Goal: Task Accomplishment & Management: Complete application form

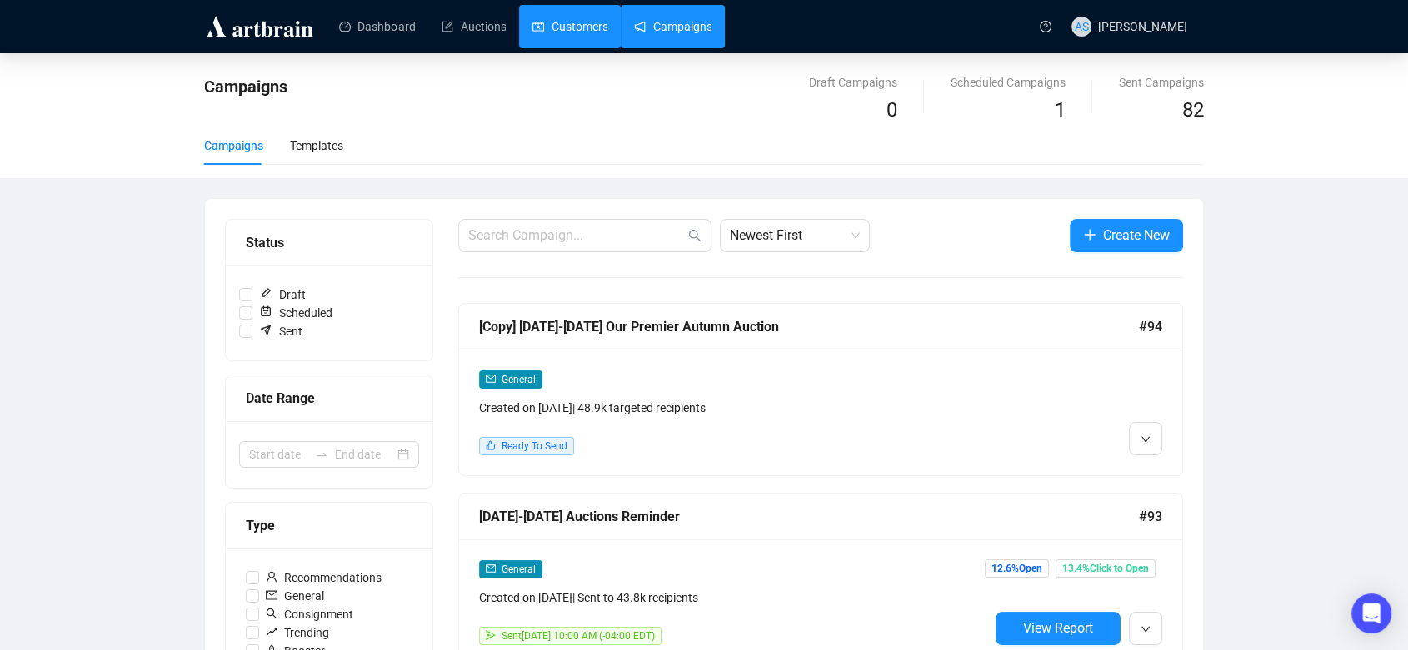
click at [589, 31] on link "Customers" at bounding box center [569, 26] width 75 height 43
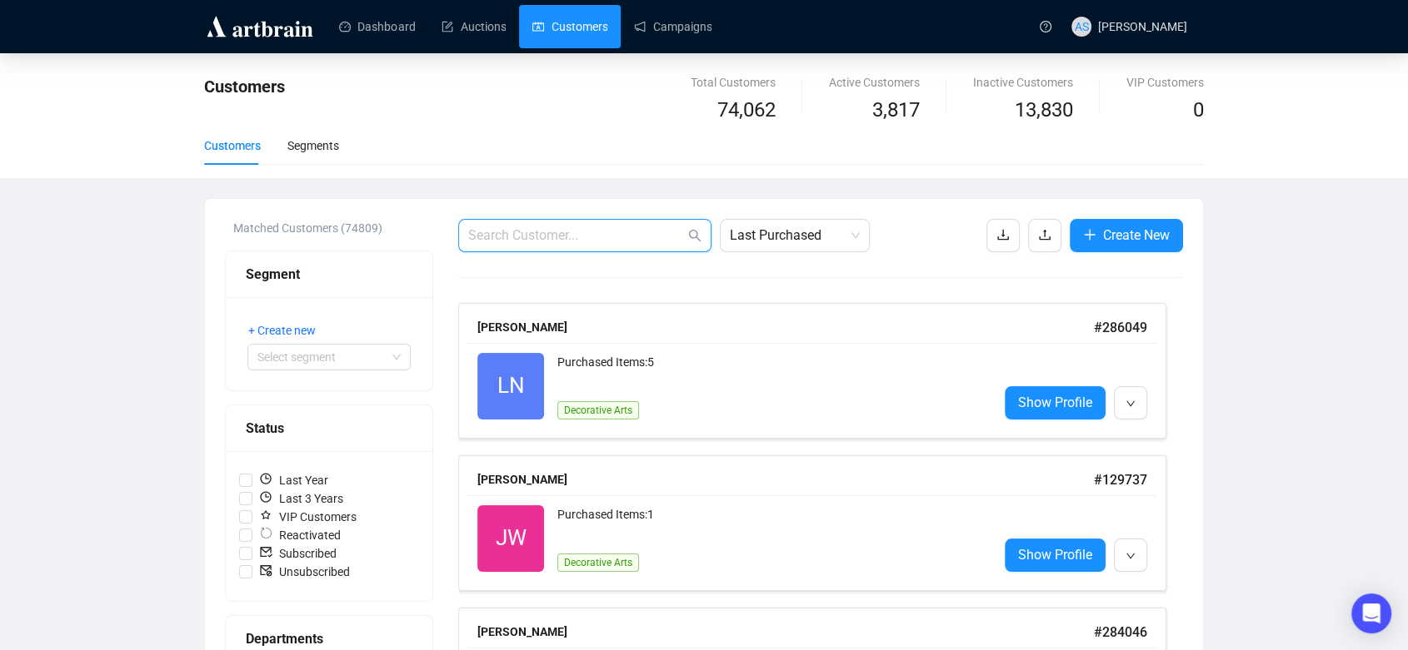
click at [558, 237] on input "text" at bounding box center [576, 236] width 217 height 20
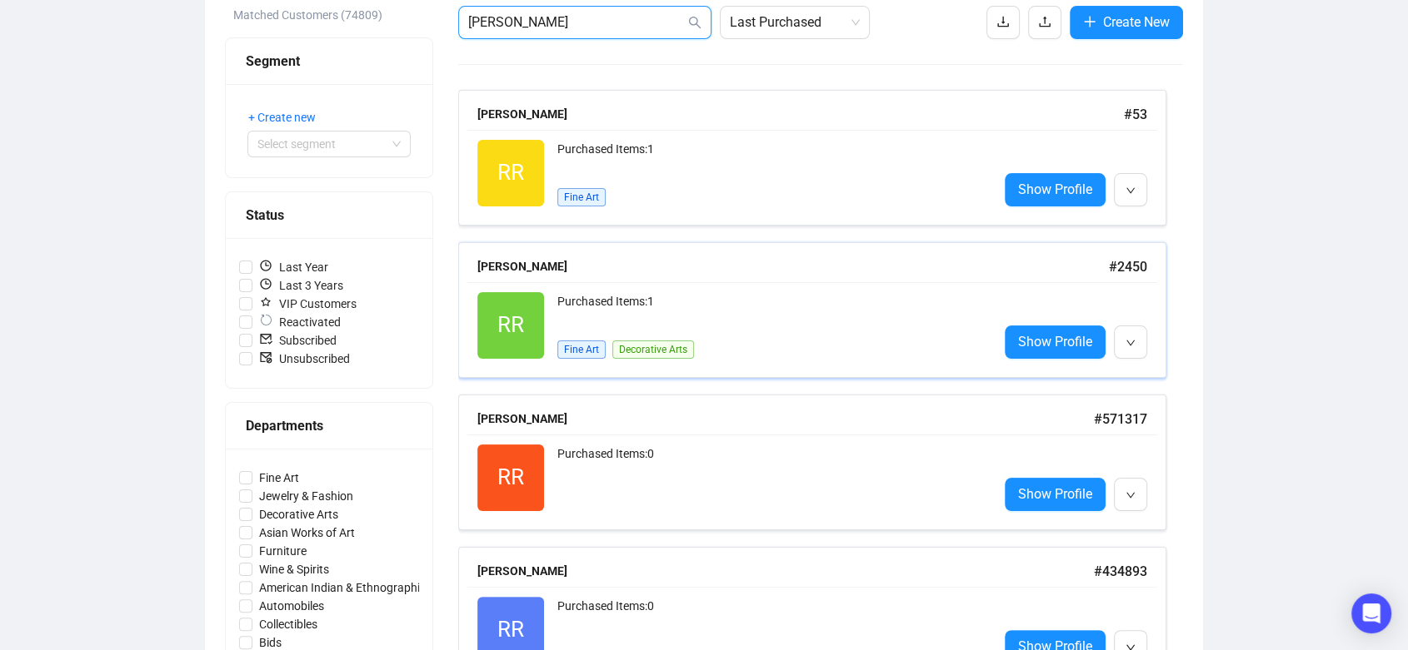
scroll to position [185, 0]
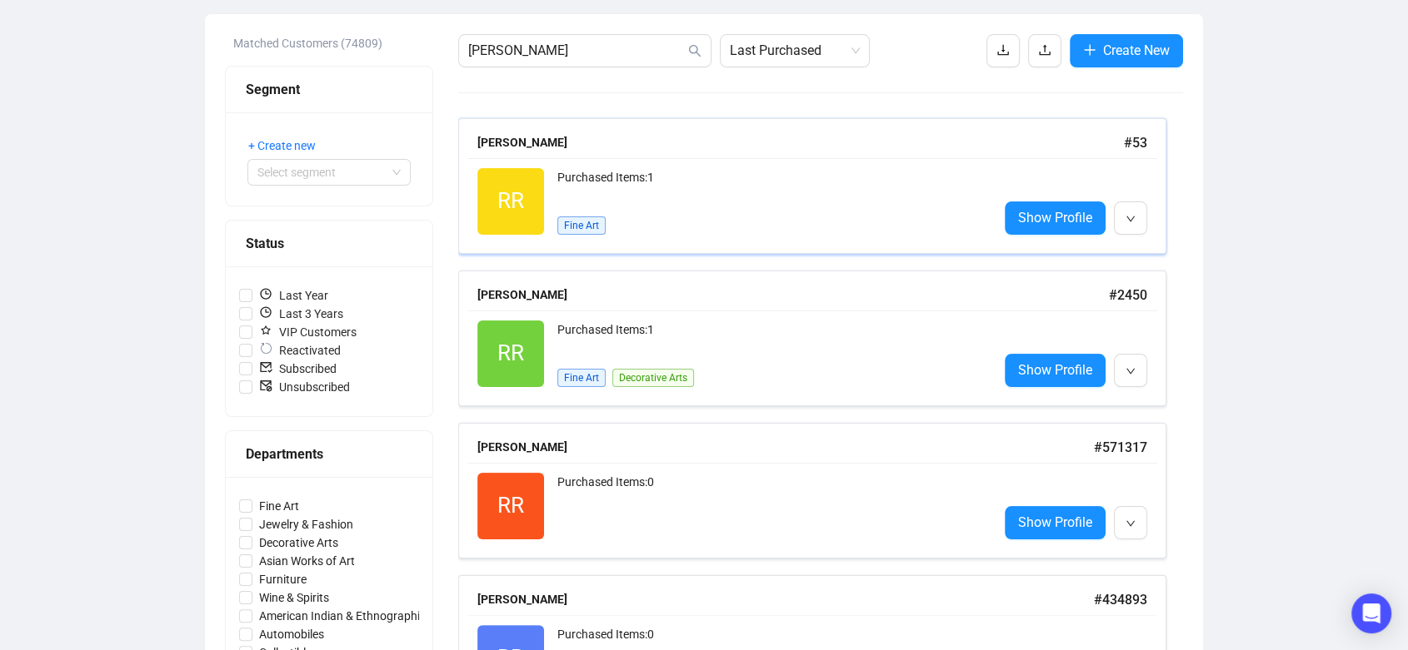
drag, startPoint x: 519, startPoint y: 145, endPoint x: 533, endPoint y: 212, distance: 68.1
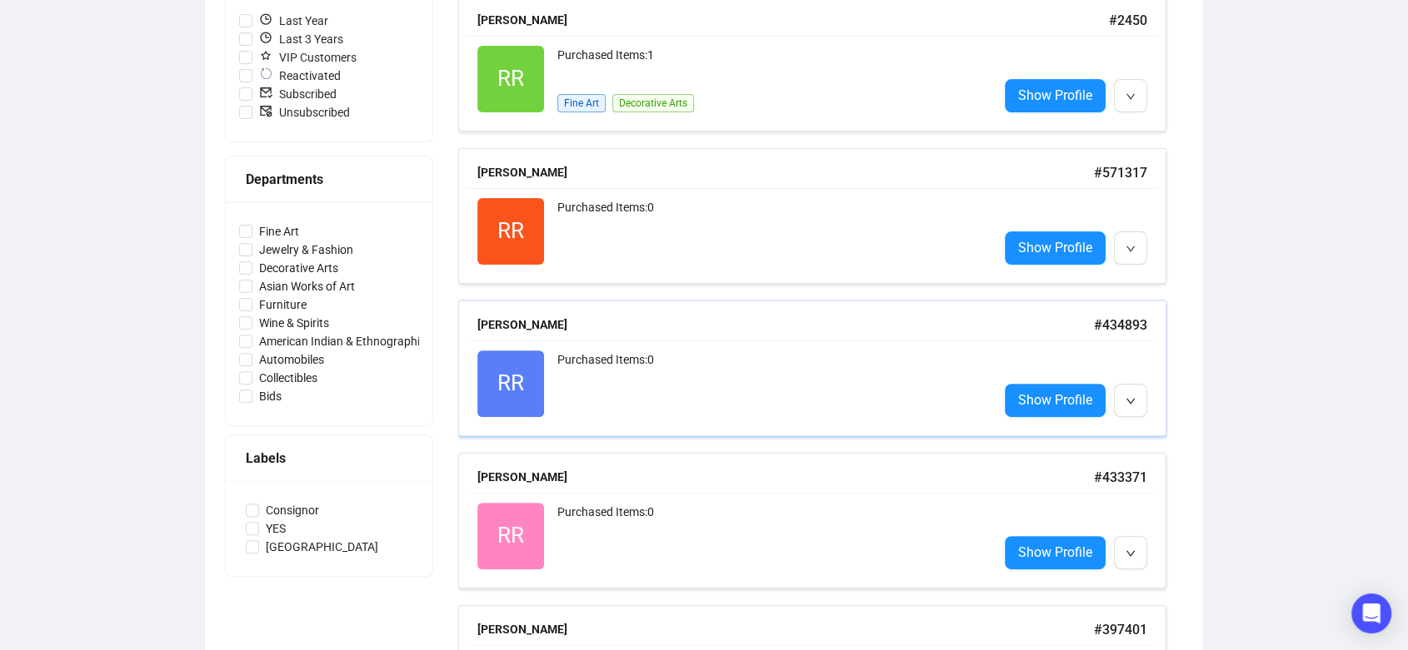
scroll to position [462, 0]
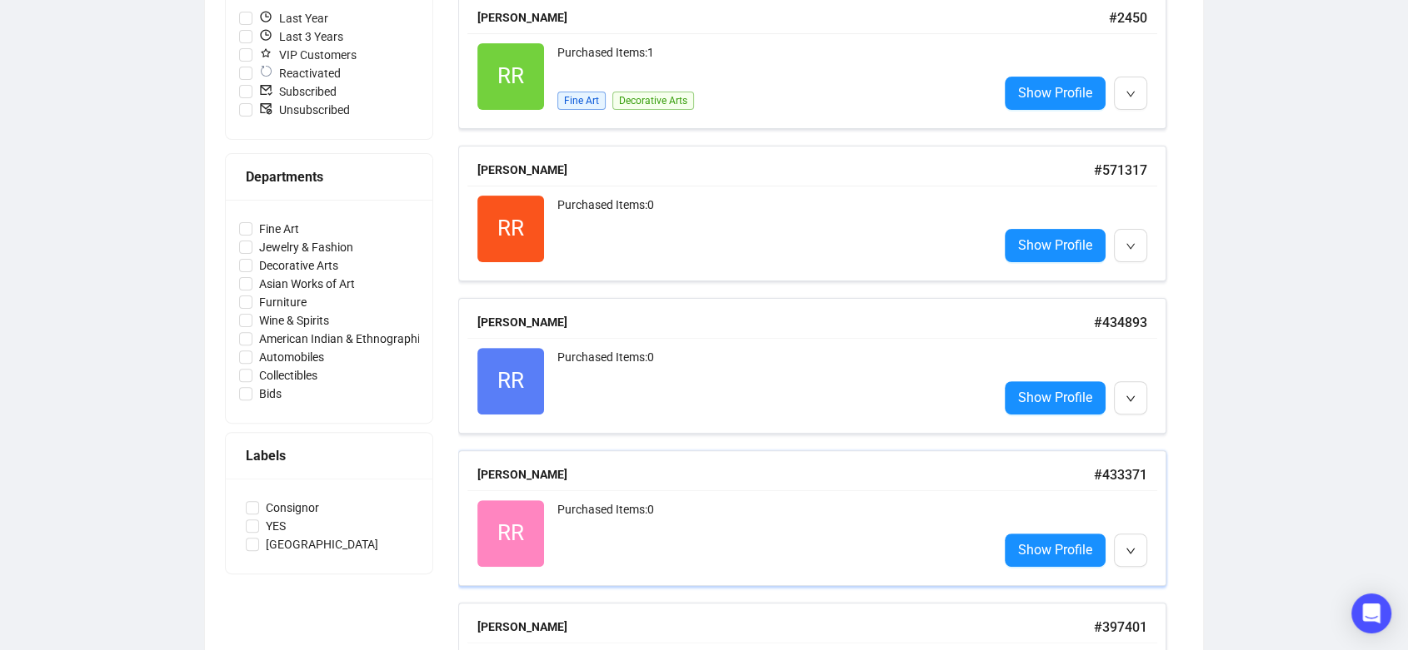
drag, startPoint x: 524, startPoint y: 467, endPoint x: 544, endPoint y: 466, distance: 20.1
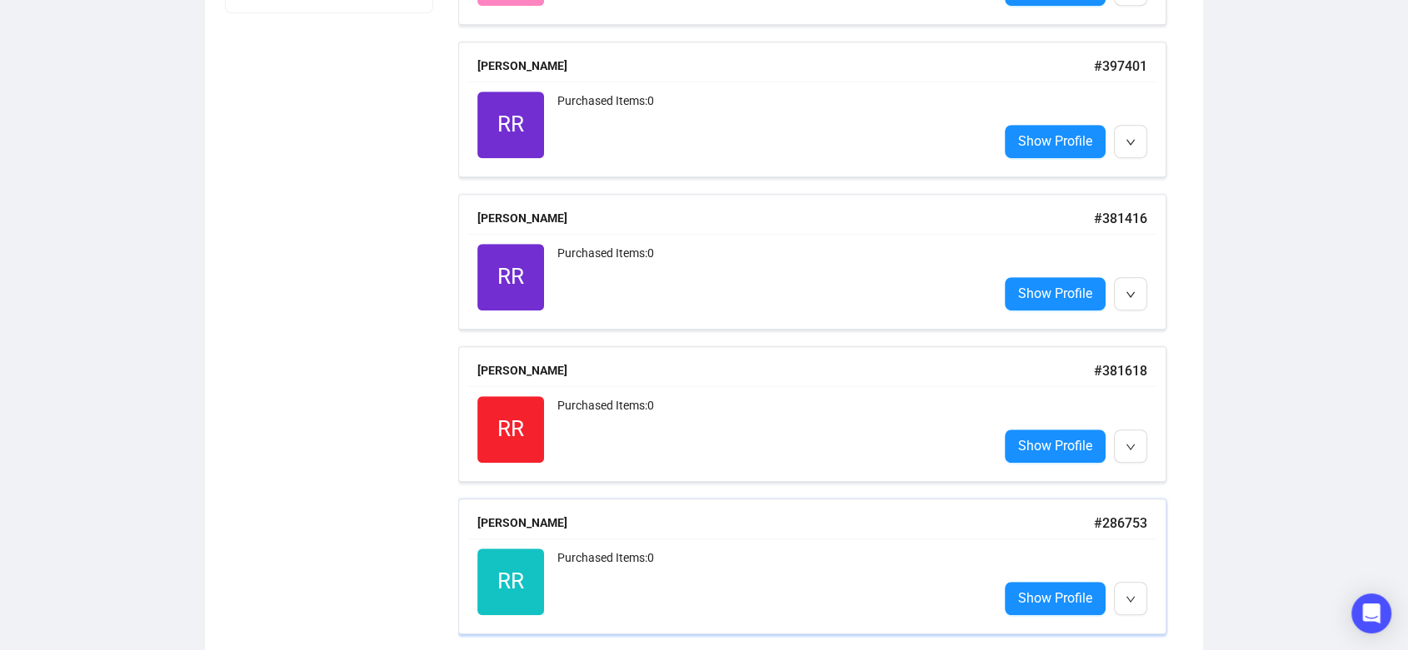
scroll to position [1043, 0]
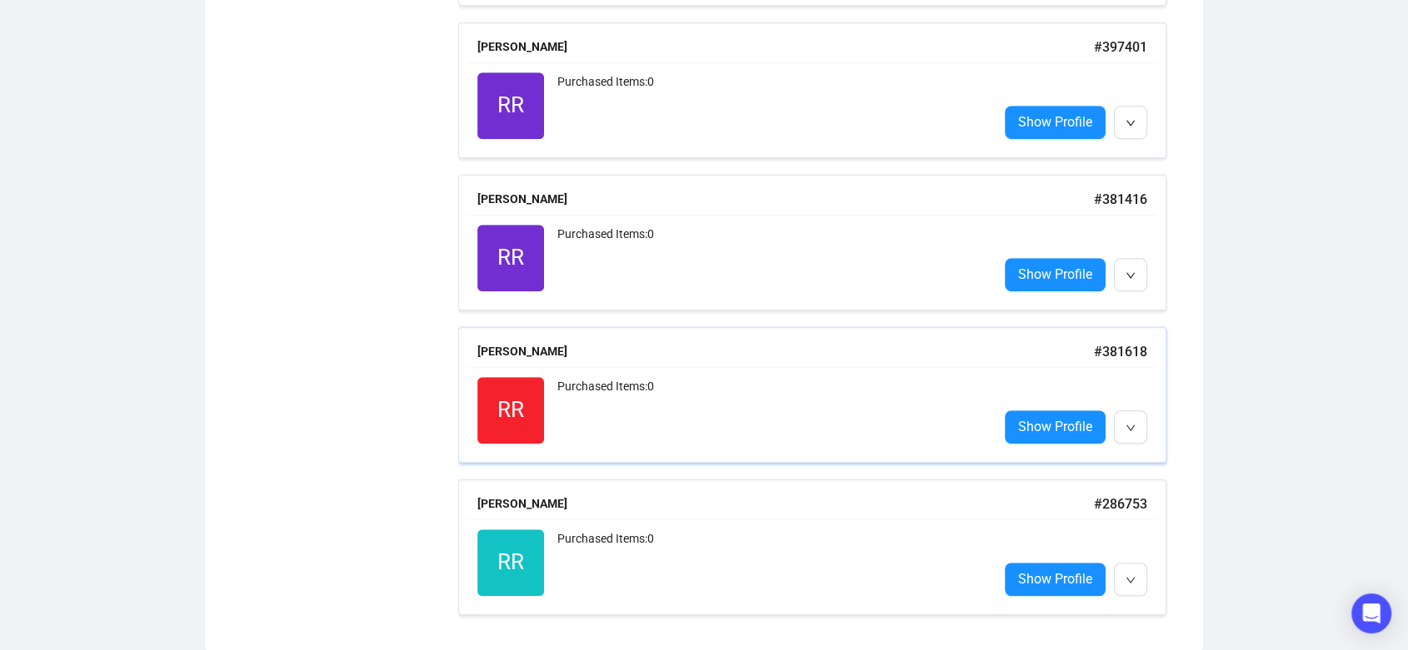
drag, startPoint x: 500, startPoint y: 351, endPoint x: 500, endPoint y: 291, distance: 60.0
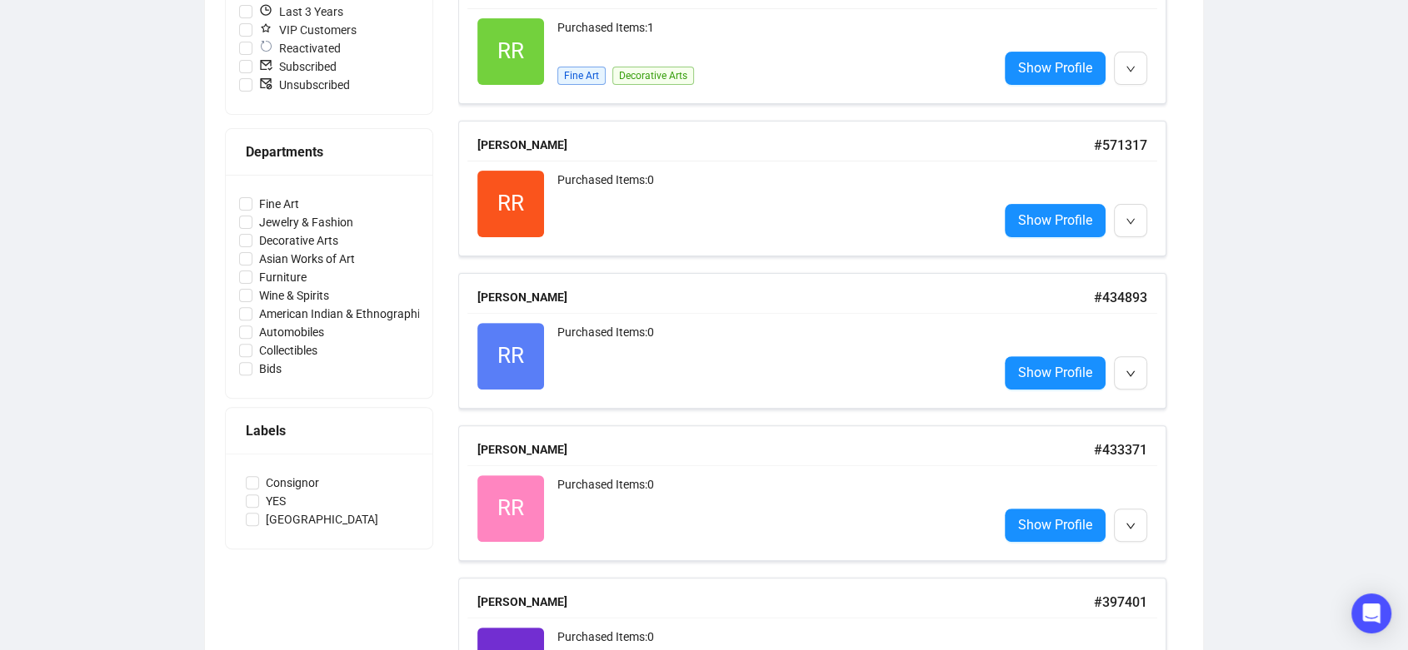
scroll to position [0, 0]
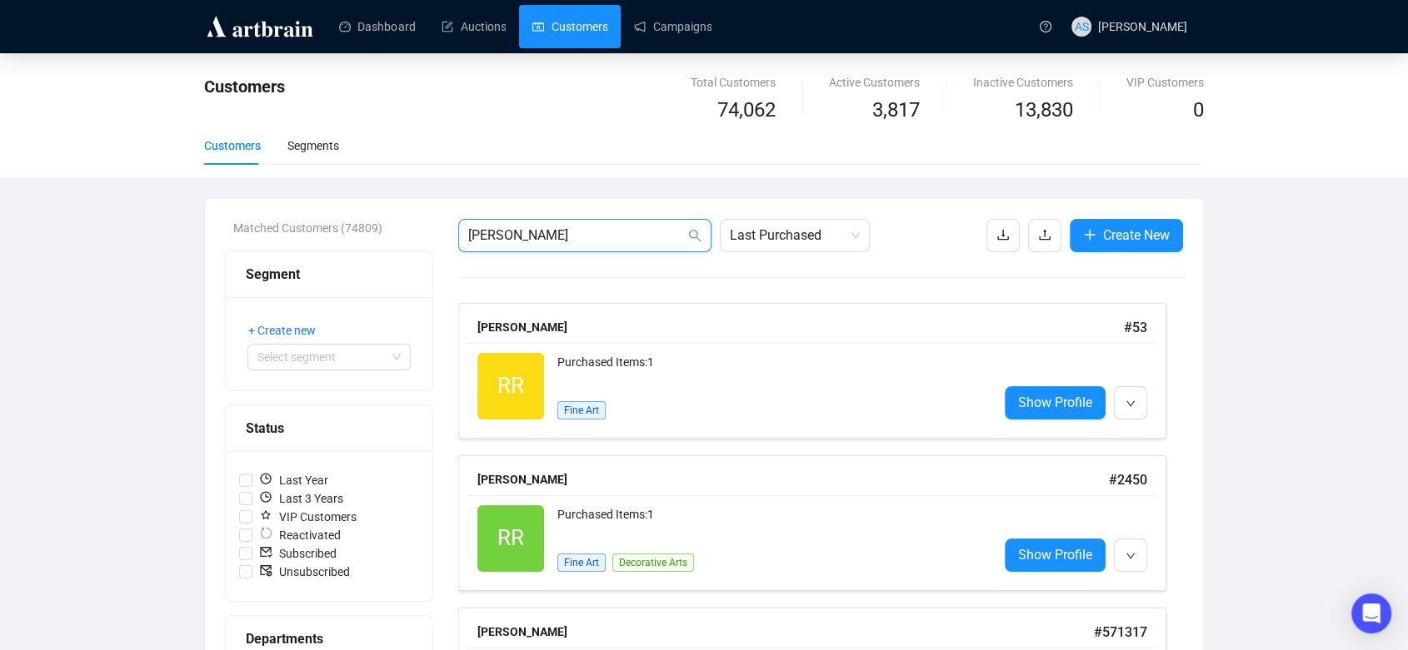
drag, startPoint x: 536, startPoint y: 242, endPoint x: 405, endPoint y: 242, distance: 131.6
paste input "smitty.withahook@gmail.com"
type input "smitty.withahook@gmail.com"
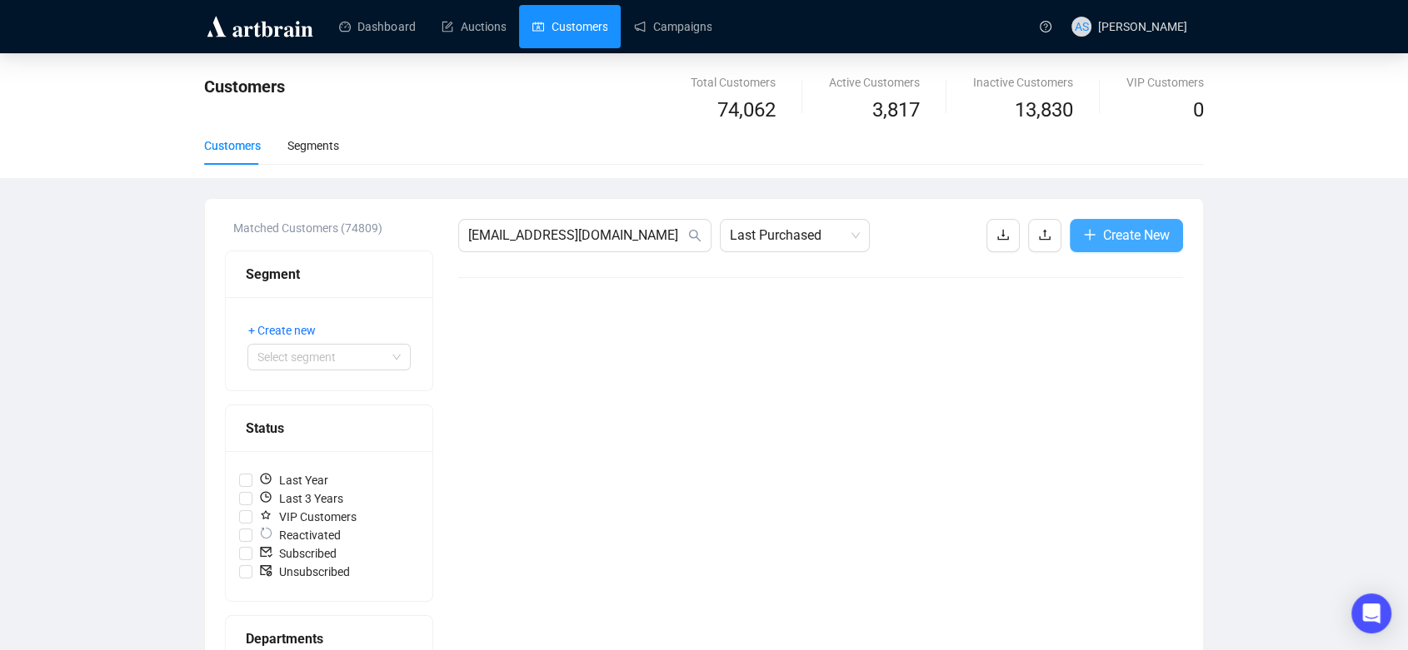
click at [1114, 237] on span "Create New" at bounding box center [1136, 235] width 67 height 21
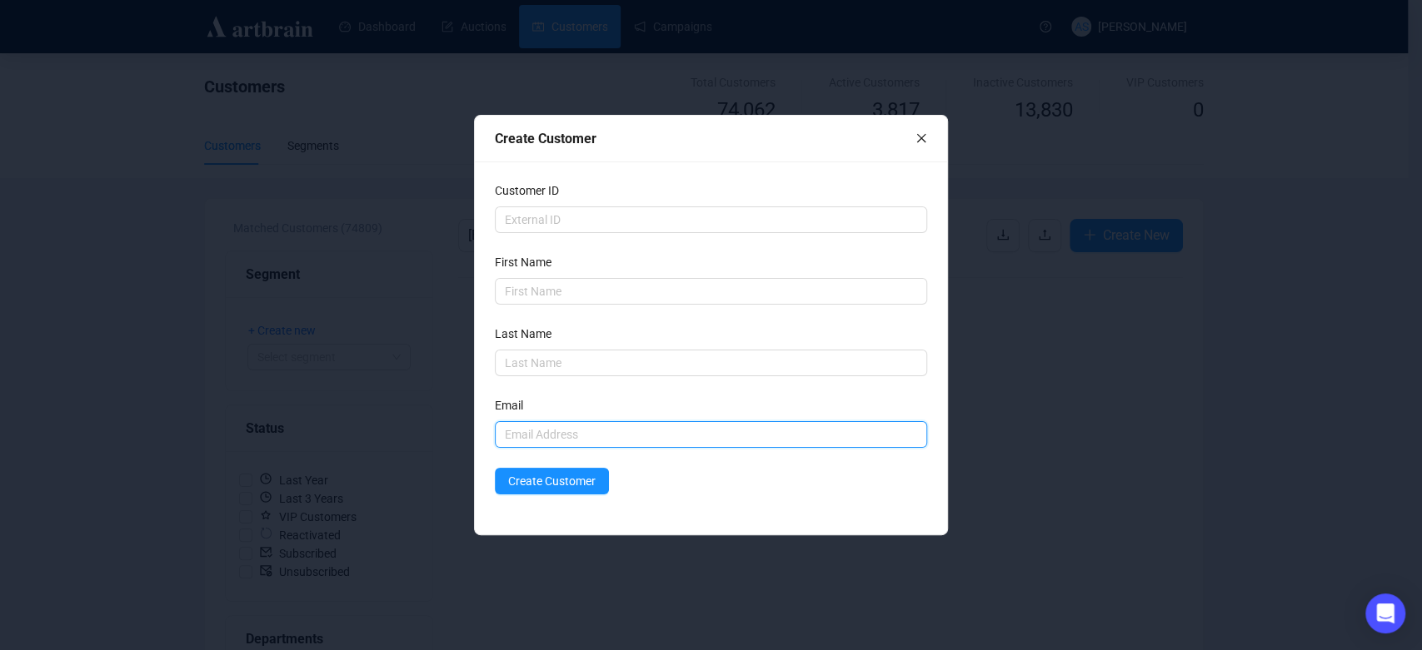
click at [602, 437] on input "text" at bounding box center [711, 434] width 432 height 27
paste input "smitty.withahook@gmail.com"
type input "smitty.withahook@gmail.com"
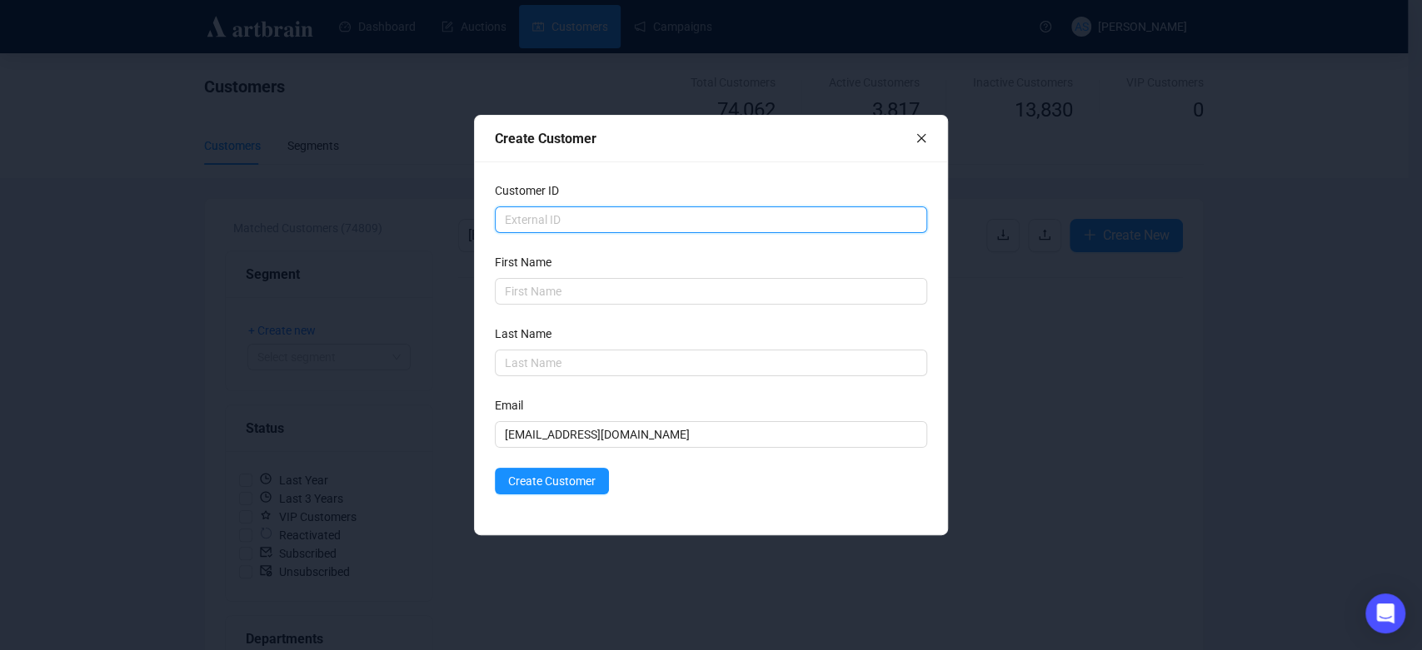
click at [526, 227] on input "text" at bounding box center [711, 220] width 432 height 27
type input "Steven"
click at [526, 219] on input "Steven" at bounding box center [711, 220] width 432 height 27
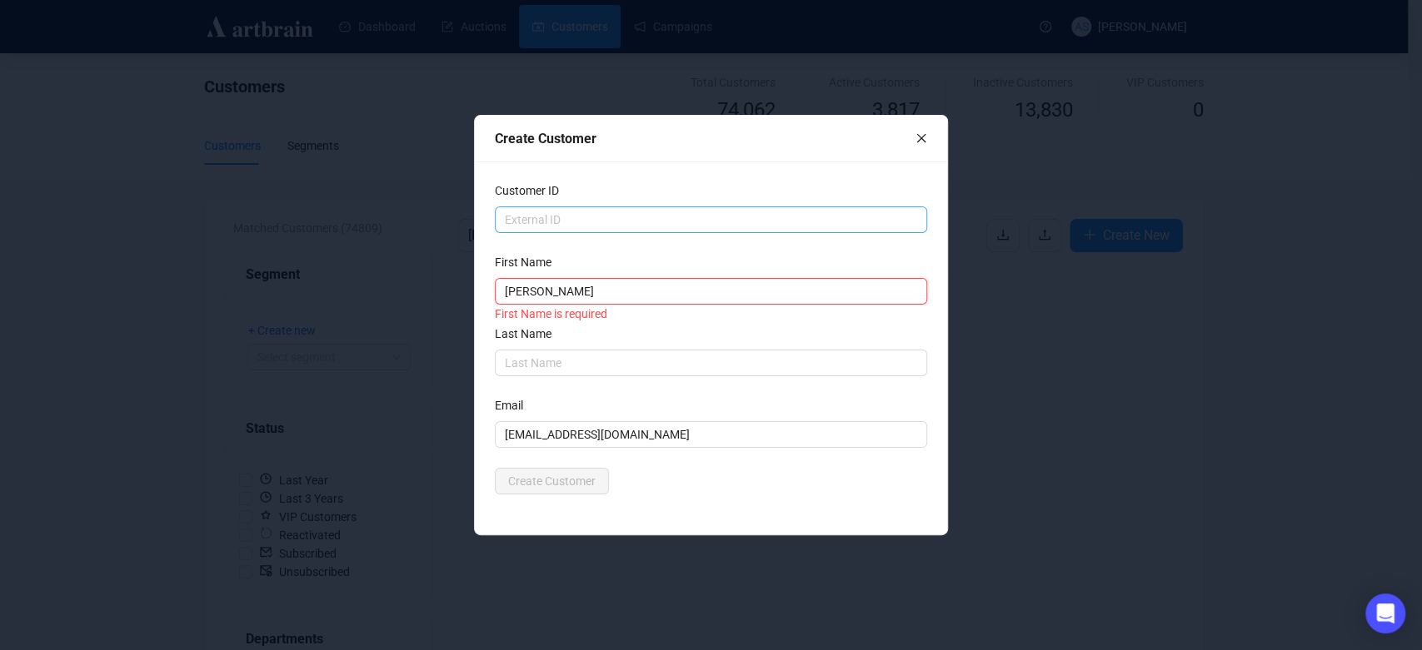
type input "Steve"
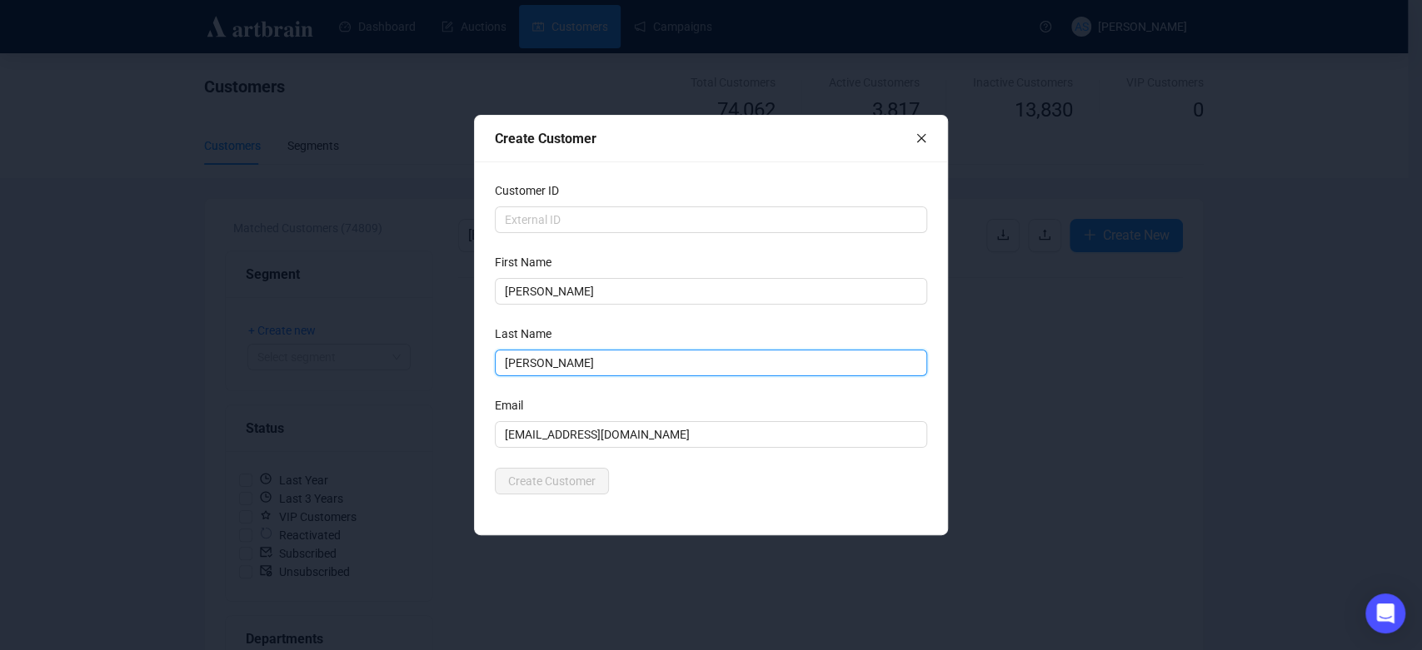
type input "Smith"
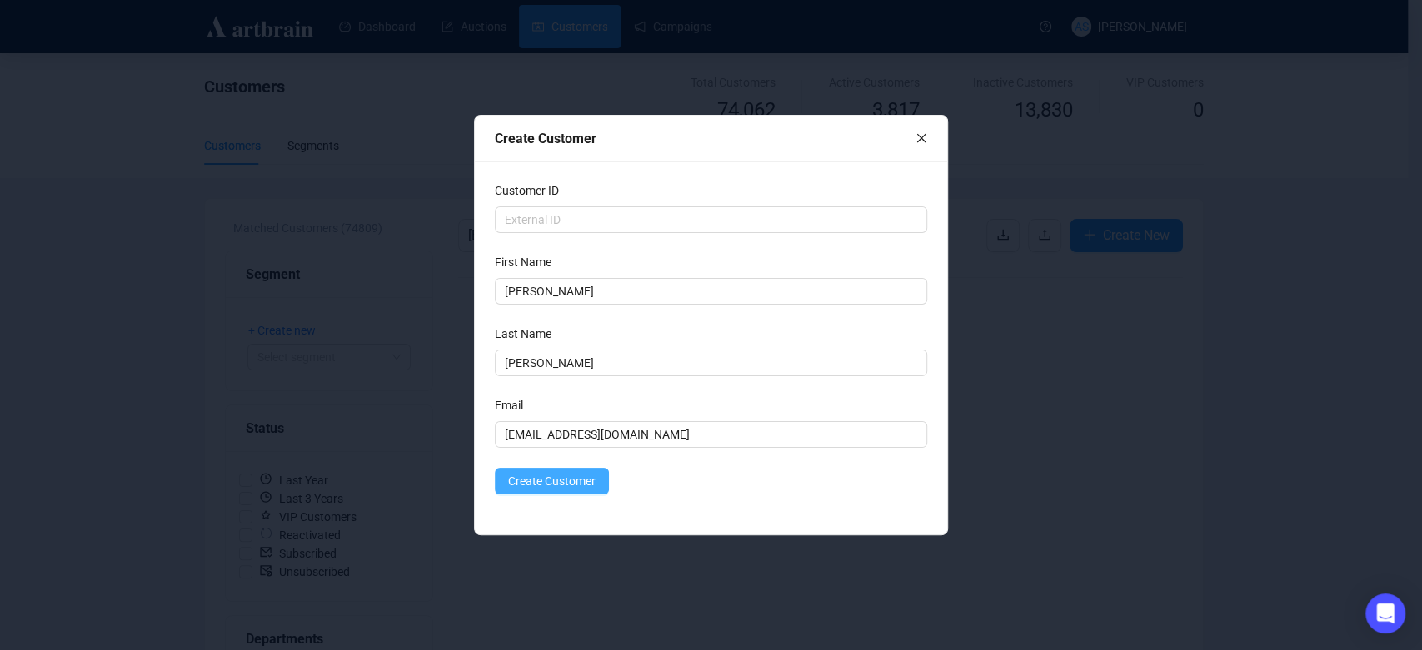
click at [579, 491] on span "Create Customer" at bounding box center [551, 481] width 87 height 18
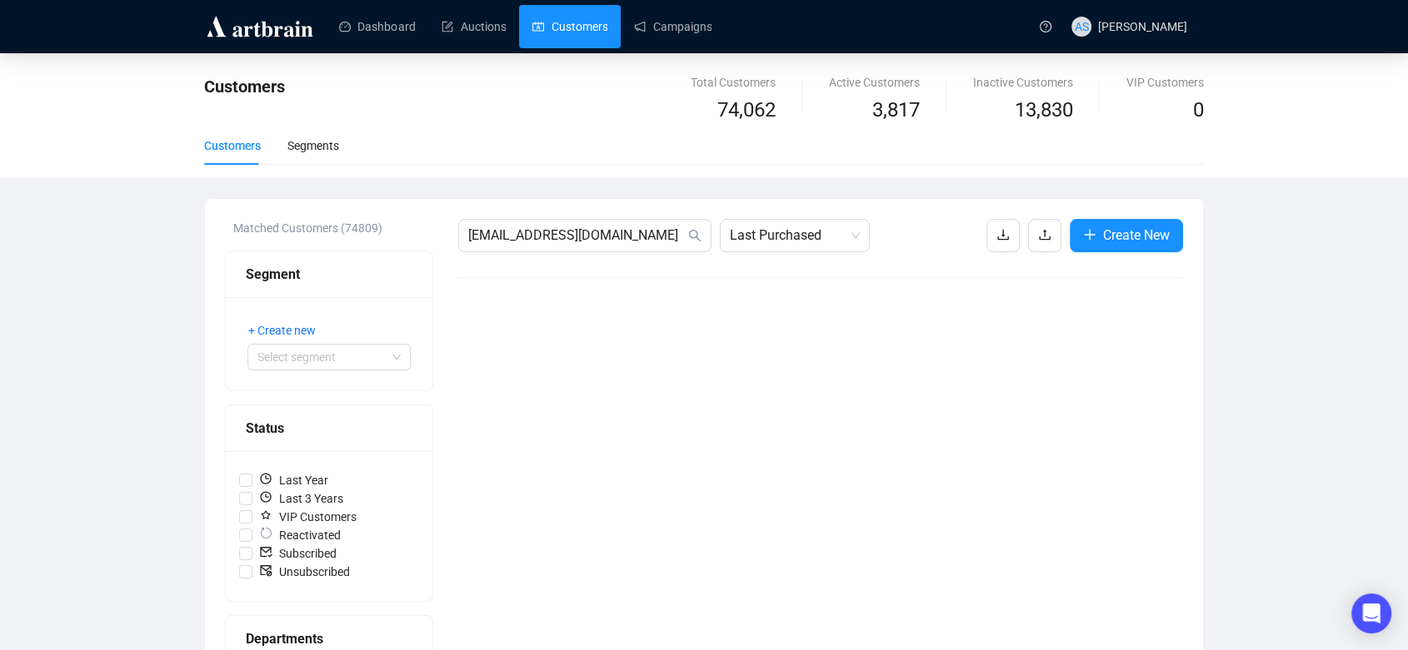
click at [578, 27] on link "Customers" at bounding box center [569, 26] width 75 height 43
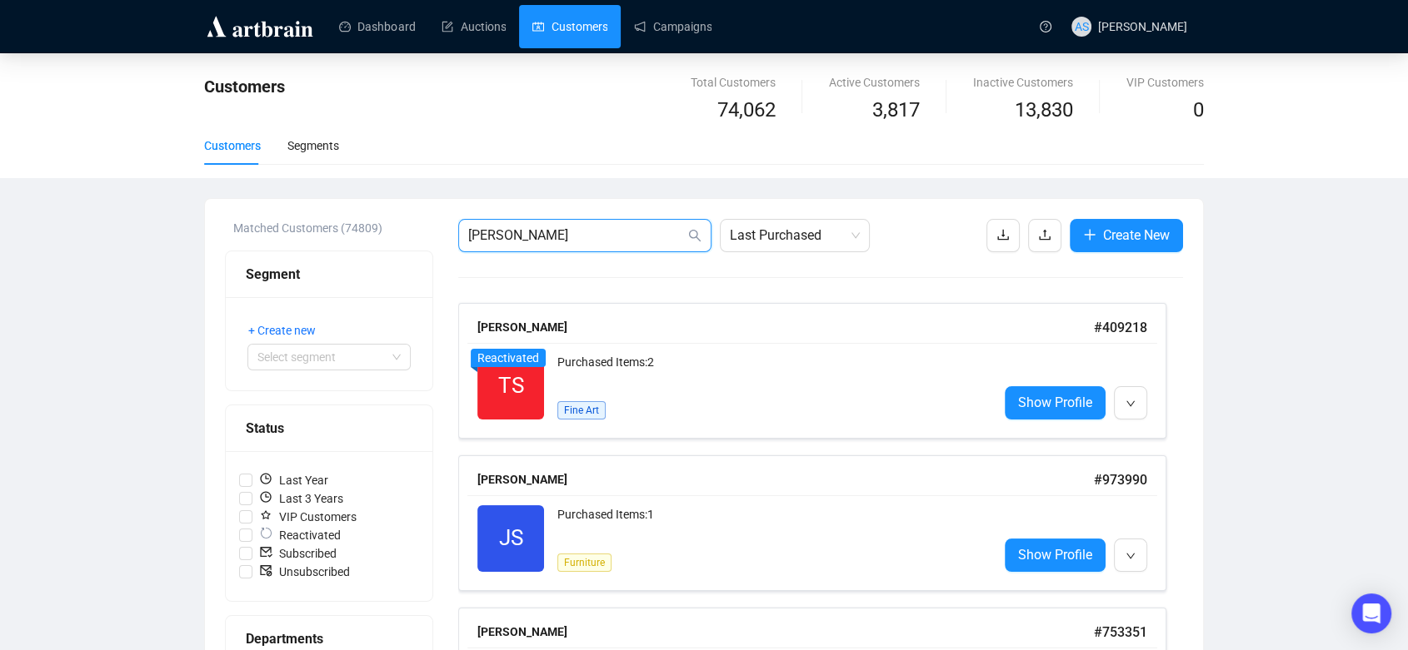
drag, startPoint x: 425, startPoint y: 228, endPoint x: 397, endPoint y: 231, distance: 27.6
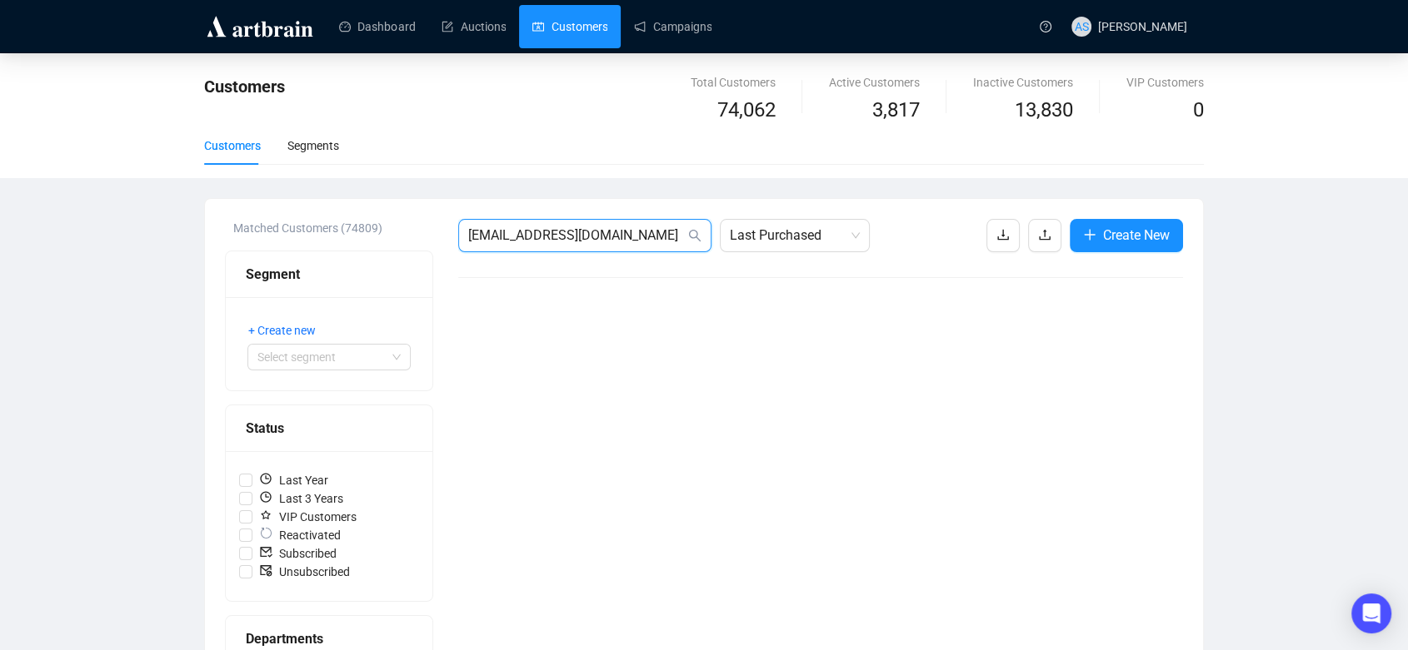
click at [605, 233] on input "all@brunkauctions.com" at bounding box center [576, 236] width 217 height 20
drag, startPoint x: 651, startPoint y: 233, endPoint x: 488, endPoint y: 233, distance: 163.2
click at [488, 233] on input "all@brunkauctions.com" at bounding box center [576, 236] width 217 height 20
click at [559, 242] on input "all@" at bounding box center [576, 236] width 217 height 20
drag, startPoint x: 546, startPoint y: 235, endPoint x: 428, endPoint y: 241, distance: 118.4
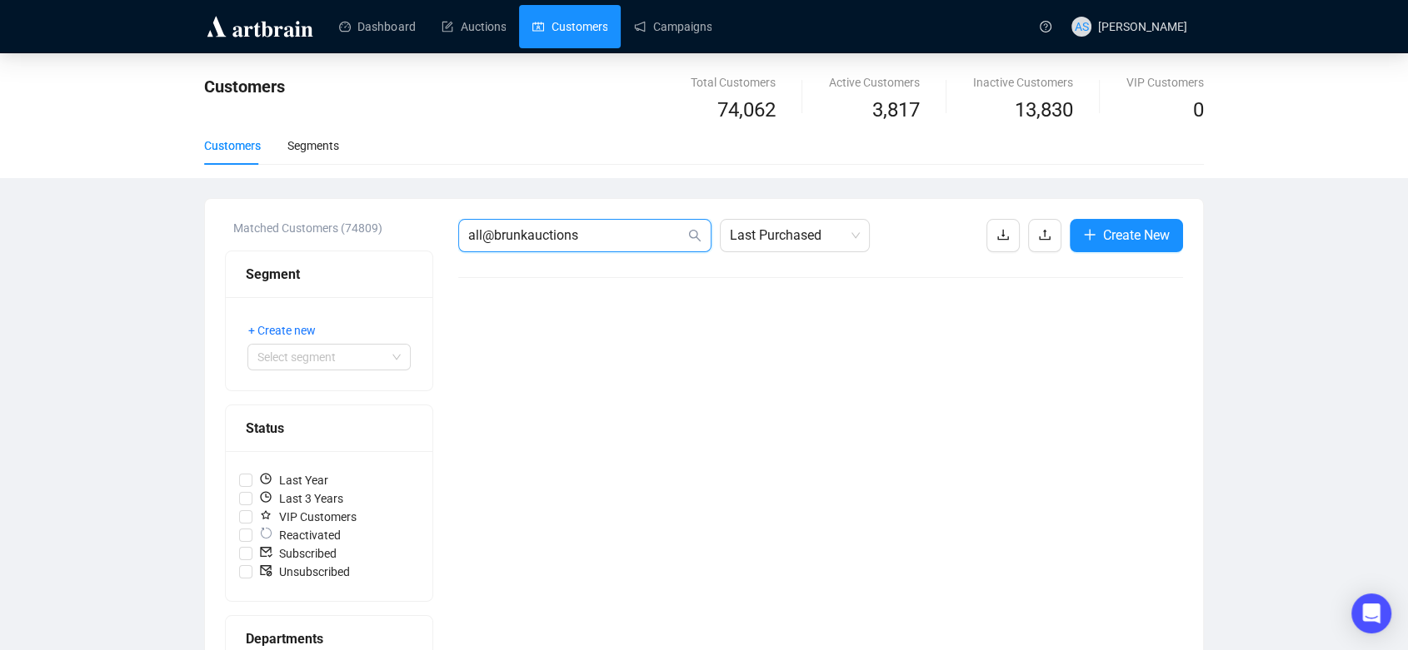
click at [428, 240] on div "Matched Customers (74809) Segment + Create new Select segment Status Last Year …" at bounding box center [704, 634] width 958 height 831
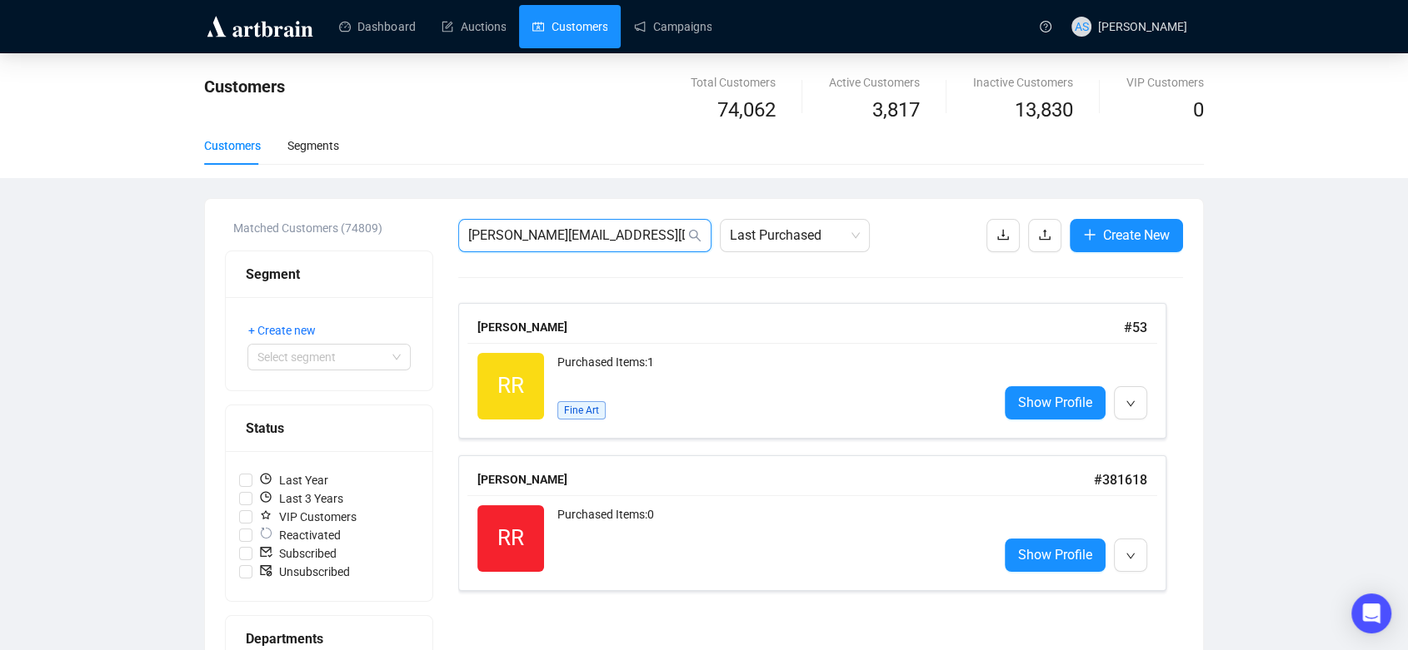
drag, startPoint x: 497, startPoint y: 228, endPoint x: 464, endPoint y: 223, distance: 33.7
click at [464, 223] on span "robin@brunkauctions.com" at bounding box center [584, 235] width 253 height 33
type input "allison@brunkauctions.com"
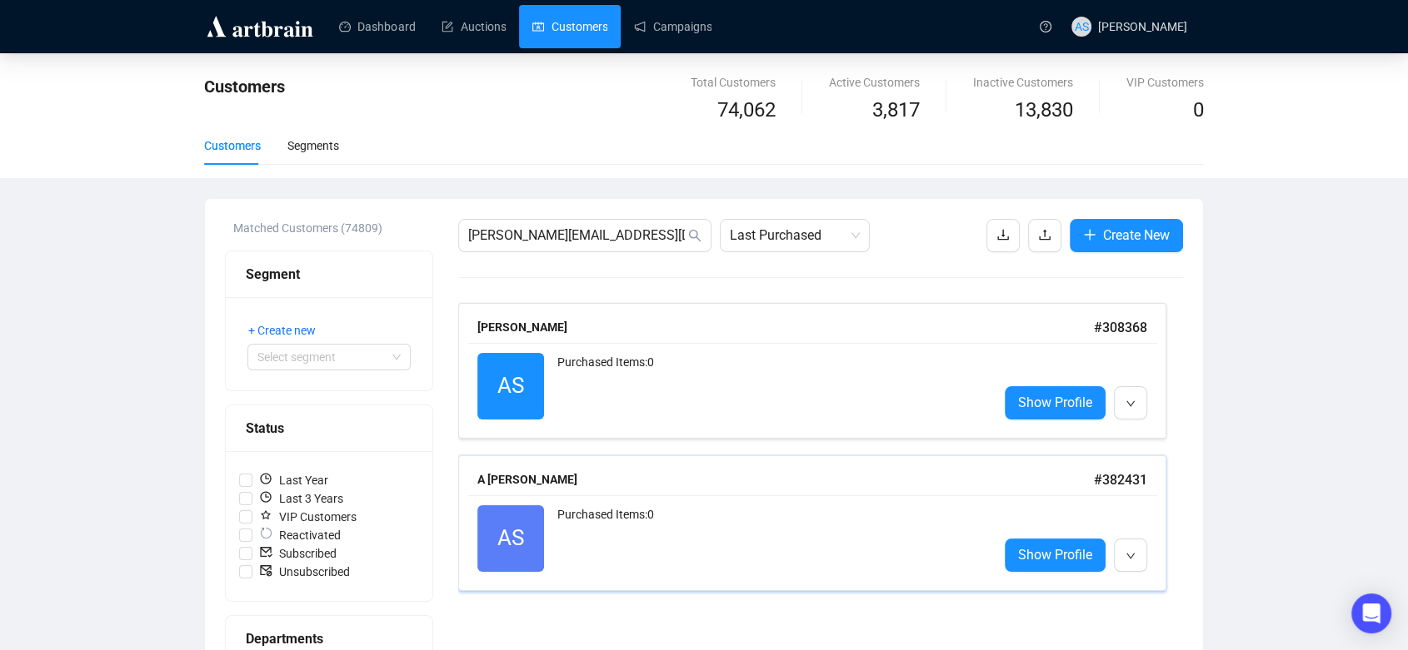
click at [541, 488] on div "A Schuster" at bounding box center [785, 480] width 616 height 18
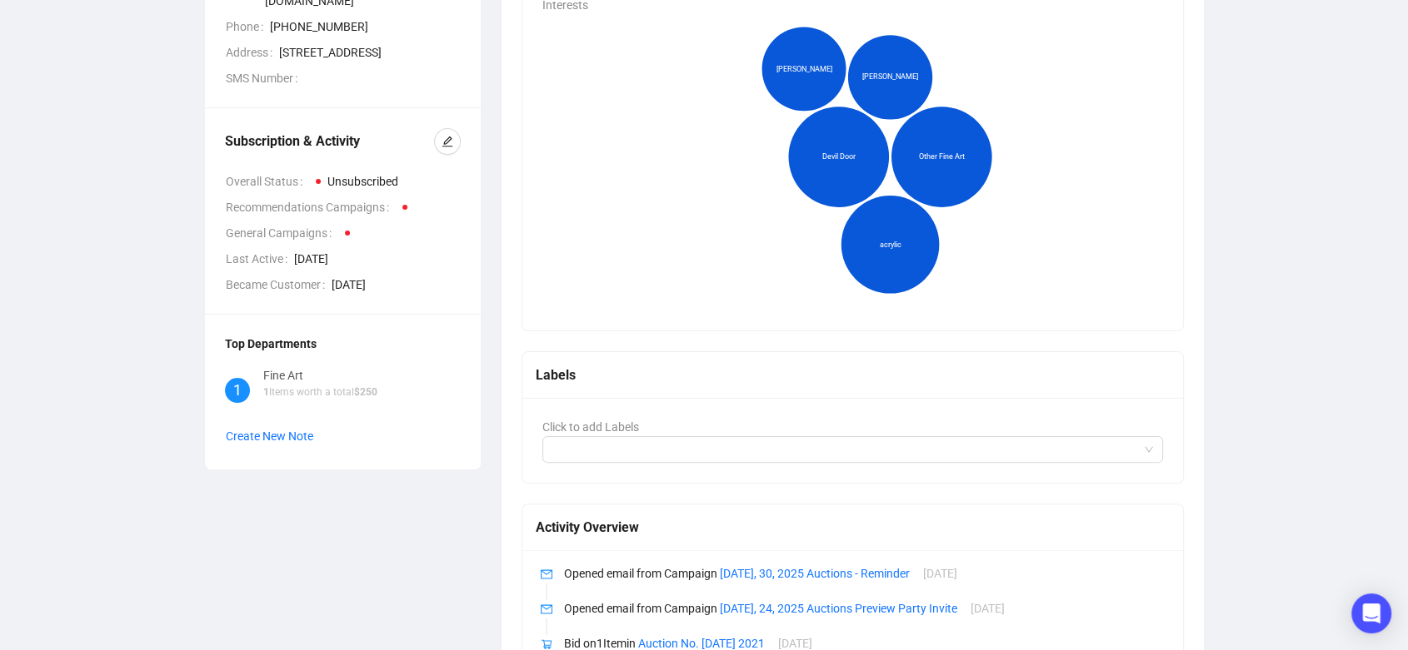
scroll to position [272, 0]
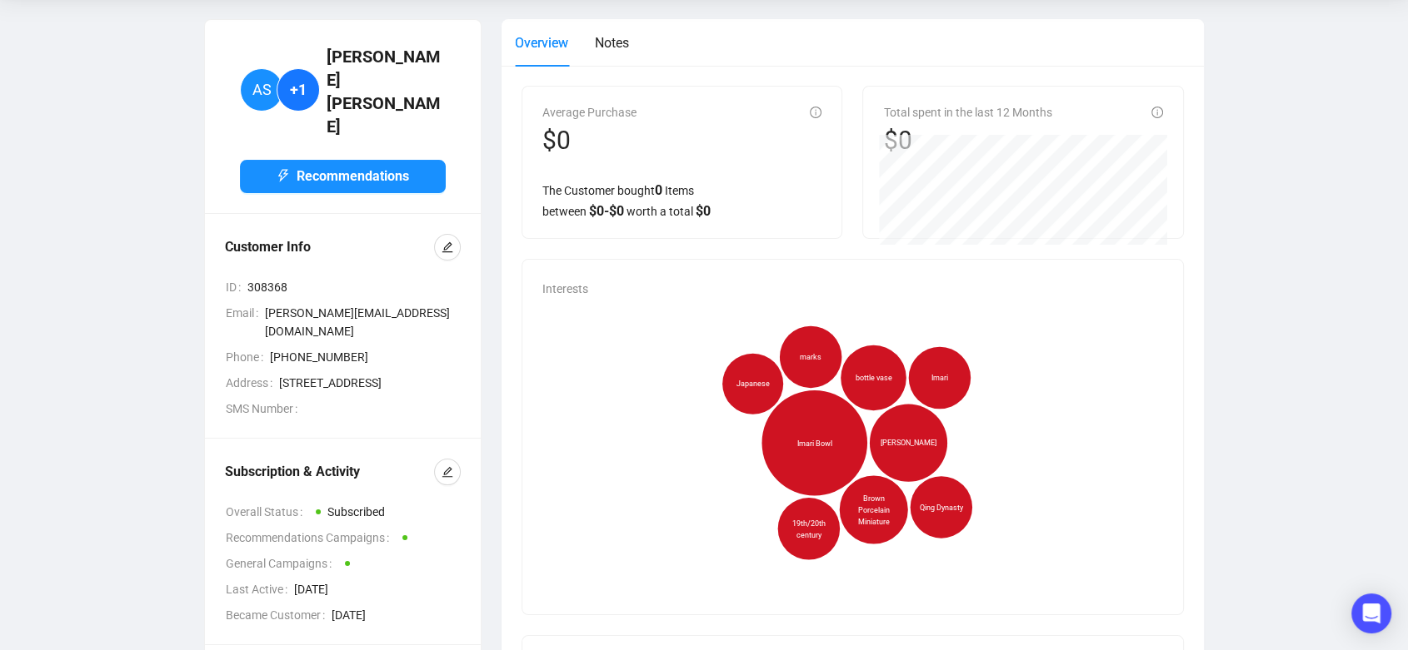
scroll to position [92, 0]
